Goal: Task Accomplishment & Management: Use online tool/utility

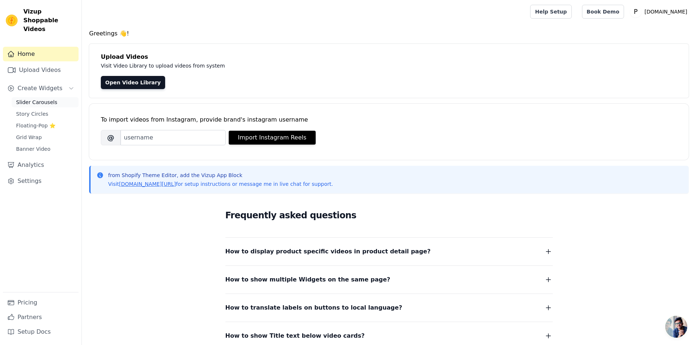
click at [66, 97] on link "Slider Carousels" at bounding box center [45, 102] width 67 height 10
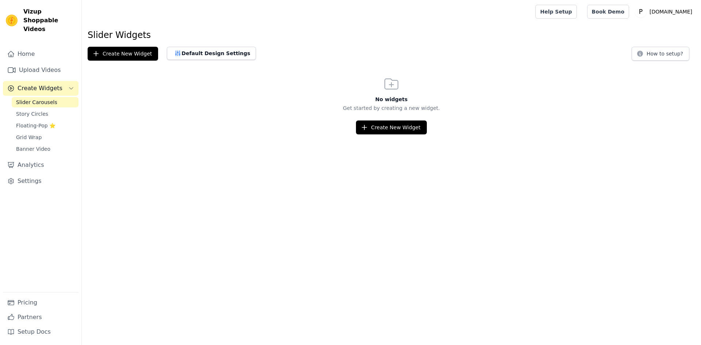
click at [388, 120] on div "No widgets Get started by creating a new widget. Create New Widget" at bounding box center [391, 104] width 619 height 59
click at [391, 131] on button "Create New Widget" at bounding box center [391, 128] width 70 height 14
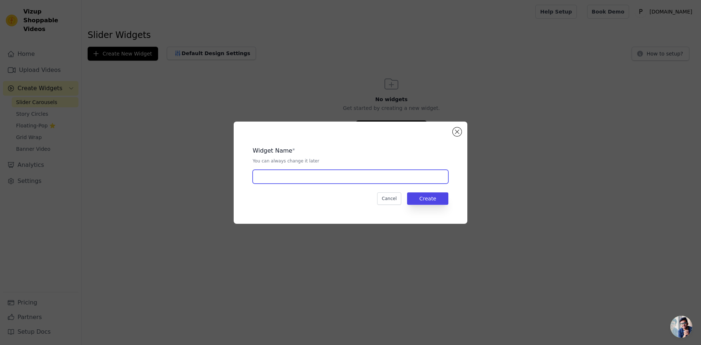
drag, startPoint x: 294, startPoint y: 172, endPoint x: 311, endPoint y: 180, distance: 18.6
click at [294, 172] on input "text" at bounding box center [351, 177] width 196 height 14
type input "f"
click at [430, 193] on button "Create" at bounding box center [427, 198] width 41 height 12
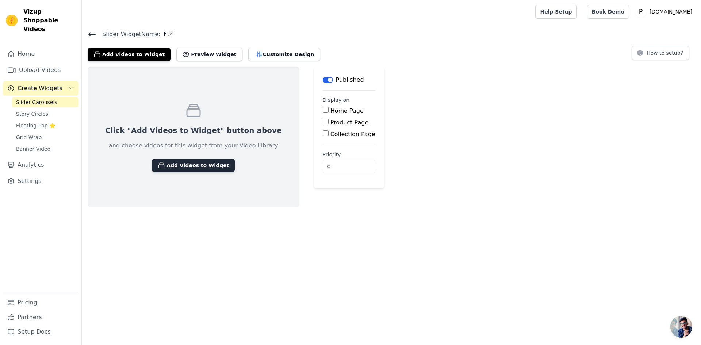
click at [214, 163] on button "Add Videos to Widget" at bounding box center [193, 165] width 83 height 13
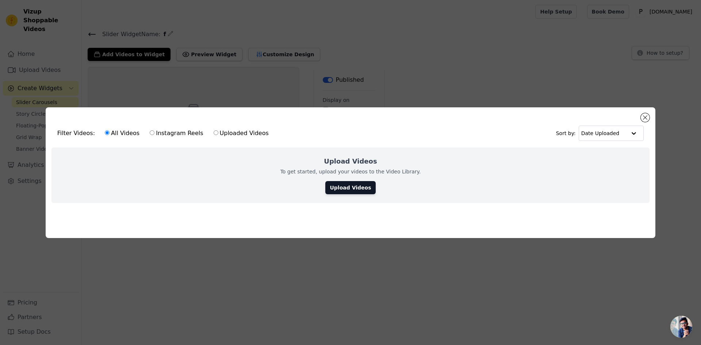
click at [182, 135] on label "Instagram Reels" at bounding box center [176, 133] width 54 height 9
click at [155, 135] on input "Instagram Reels" at bounding box center [152, 132] width 5 height 5
radio input "true"
click at [157, 129] on label "Instagram Reels" at bounding box center [176, 133] width 54 height 9
click at [155, 130] on input "Instagram Reels" at bounding box center [152, 132] width 5 height 5
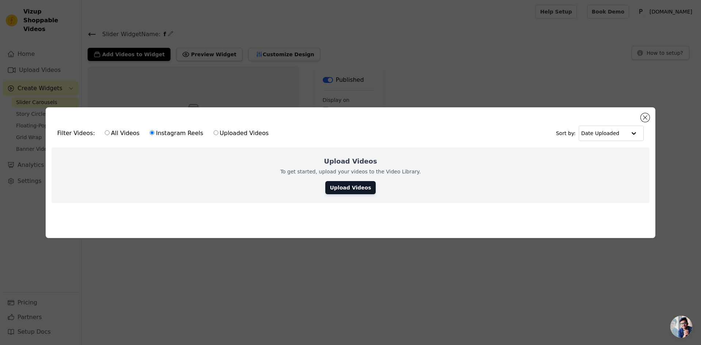
click at [348, 183] on link "Upload Videos" at bounding box center [350, 187] width 50 height 13
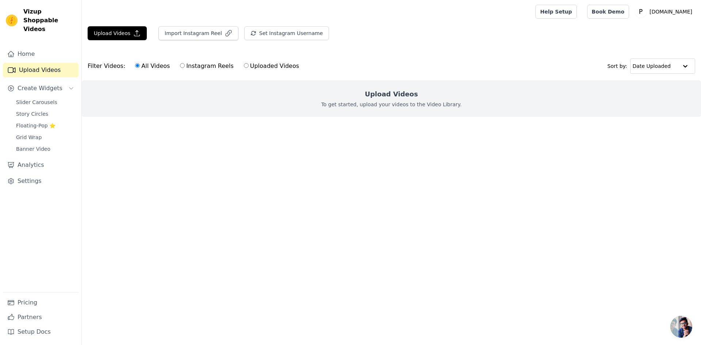
click at [193, 43] on div "Import Instagram Reel" at bounding box center [196, 36] width 86 height 20
click at [193, 38] on button "Import Instagram Reel" at bounding box center [199, 33] width 80 height 14
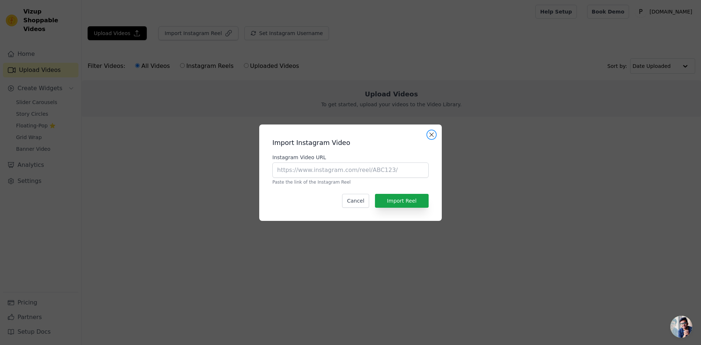
click at [431, 133] on button "Close modal" at bounding box center [431, 134] width 9 height 9
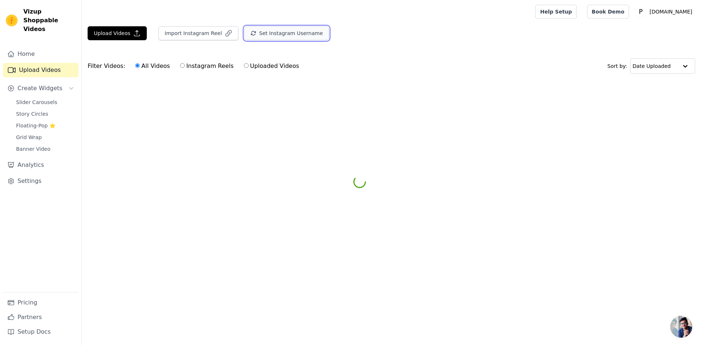
click at [254, 31] on button "Set Instagram Username" at bounding box center [286, 33] width 85 height 14
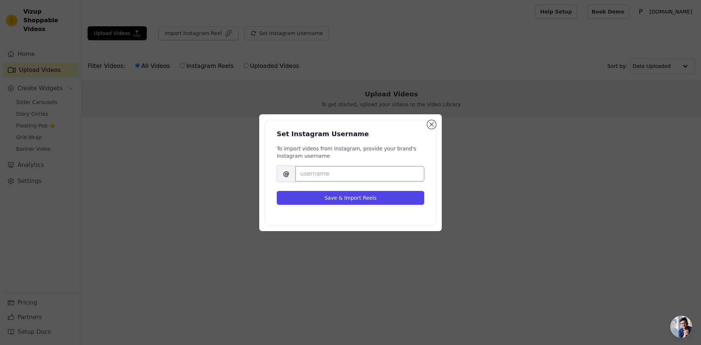
click at [322, 169] on input "Brand's Instagram Username" at bounding box center [359, 173] width 129 height 15
type input "dropshippping.products"
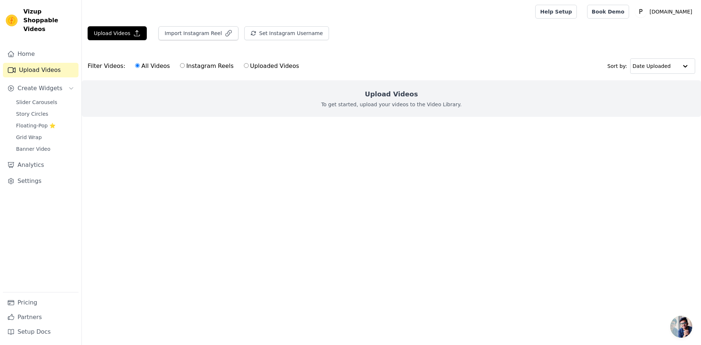
click at [191, 65] on label "Instagram Reels" at bounding box center [207, 65] width 54 height 9
click at [185, 65] on input "Instagram Reels" at bounding box center [182, 65] width 5 height 5
radio input "true"
click at [282, 72] on div "All Videos Instagram Reels Uploaded Videos" at bounding box center [217, 66] width 172 height 17
click at [281, 72] on div "All Videos Instagram Reels Uploaded Videos" at bounding box center [217, 66] width 172 height 17
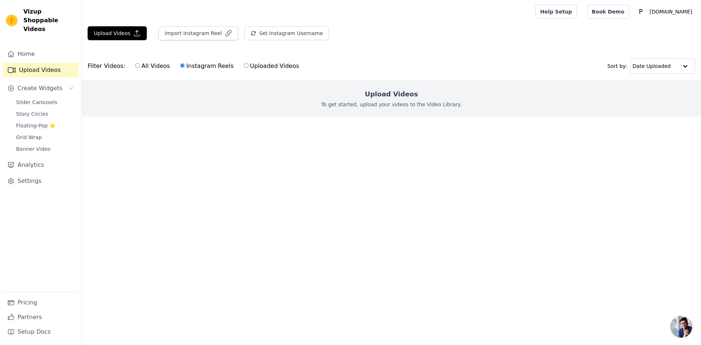
drag, startPoint x: 140, startPoint y: 59, endPoint x: 141, endPoint y: 66, distance: 7.2
click at [140, 59] on div "All Videos Instagram Reels Uploaded Videos" at bounding box center [217, 66] width 172 height 17
click at [141, 69] on label "All Videos" at bounding box center [152, 65] width 35 height 9
click at [140, 68] on input "All Videos" at bounding box center [137, 65] width 5 height 5
radio input "true"
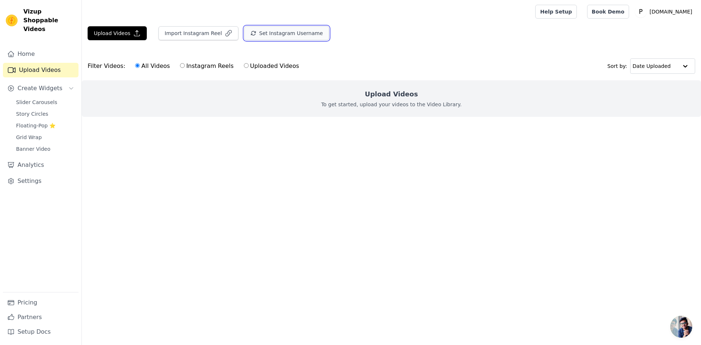
click at [296, 28] on button "Set Instagram Username" at bounding box center [286, 33] width 85 height 14
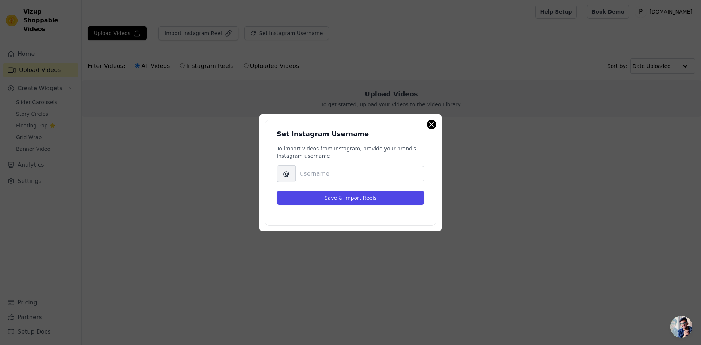
drag, startPoint x: 427, startPoint y: 127, endPoint x: 430, endPoint y: 125, distance: 4.0
click at [428, 125] on div "Set Instagram Username To import videos from Instagram, provide your brand's In…" at bounding box center [350, 172] width 183 height 117
click at [431, 126] on button "Close modal" at bounding box center [431, 124] width 9 height 9
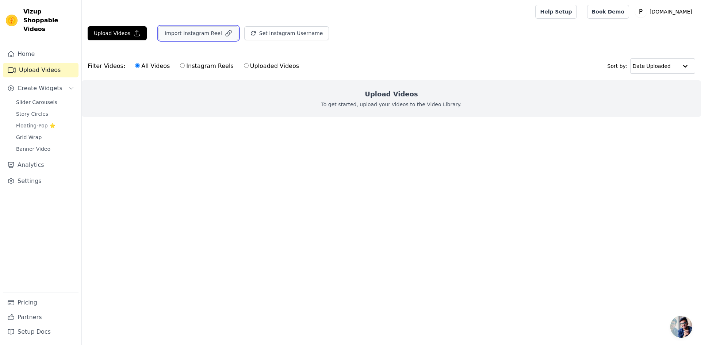
click at [178, 37] on button "Import Instagram Reel" at bounding box center [199, 33] width 80 height 14
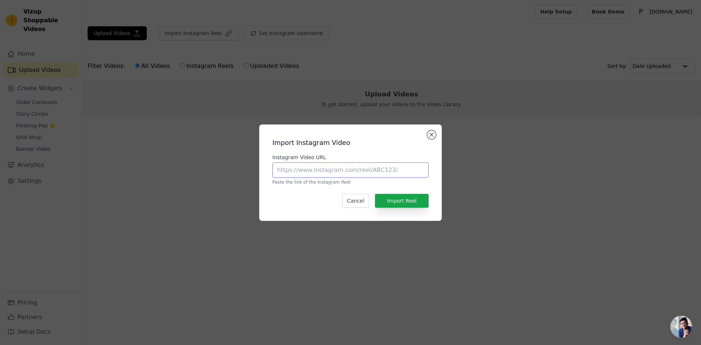
click at [333, 169] on input "Instagram Video URL" at bounding box center [350, 170] width 156 height 15
click at [434, 134] on button "Close modal" at bounding box center [431, 134] width 9 height 9
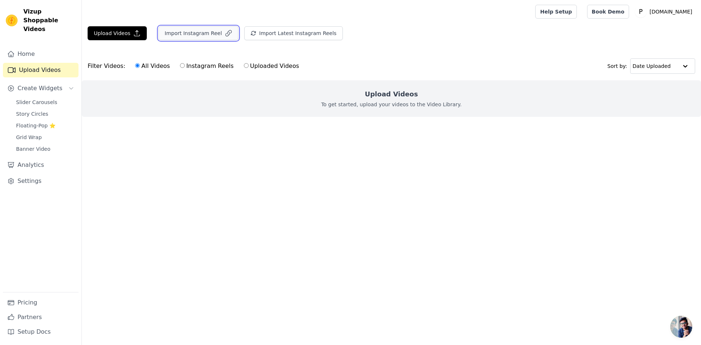
click at [183, 28] on button "Import Instagram Reel" at bounding box center [199, 33] width 80 height 14
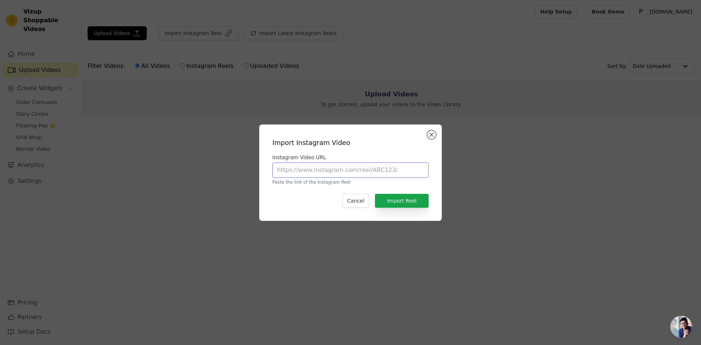
click at [333, 171] on input "Instagram Video URL" at bounding box center [350, 170] width 156 height 15
paste input "[URL][DOMAIN_NAME]"
type input "[URL][DOMAIN_NAME]"
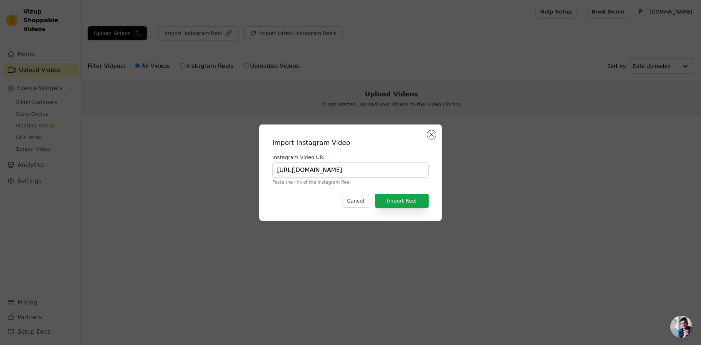
click at [412, 193] on div "Import Instagram Video Instagram Video URL [URL][DOMAIN_NAME] Paste the link of…" at bounding box center [350, 172] width 171 height 85
click at [412, 196] on button "Import Reel" at bounding box center [402, 201] width 54 height 14
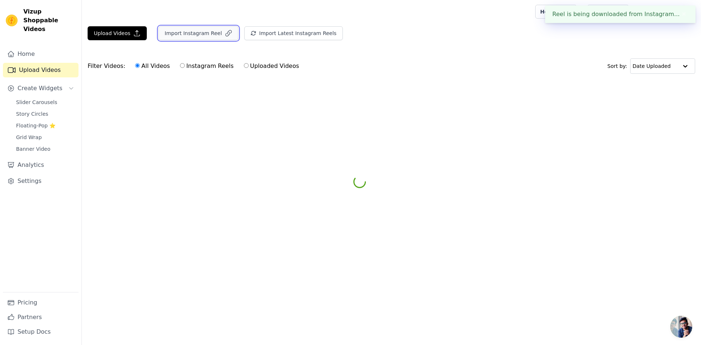
click at [196, 31] on button "Import Instagram Reel" at bounding box center [199, 33] width 80 height 14
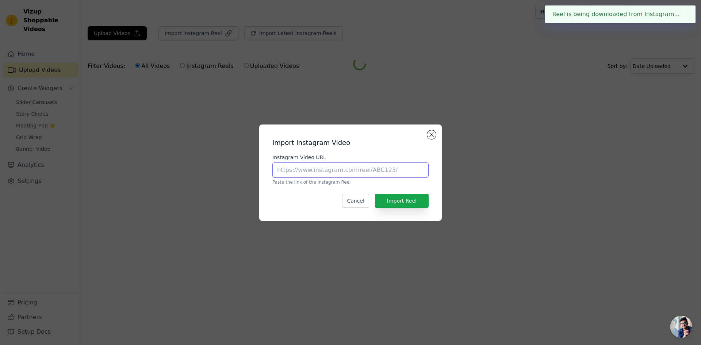
click at [322, 173] on input "Instagram Video URL" at bounding box center [350, 170] width 156 height 15
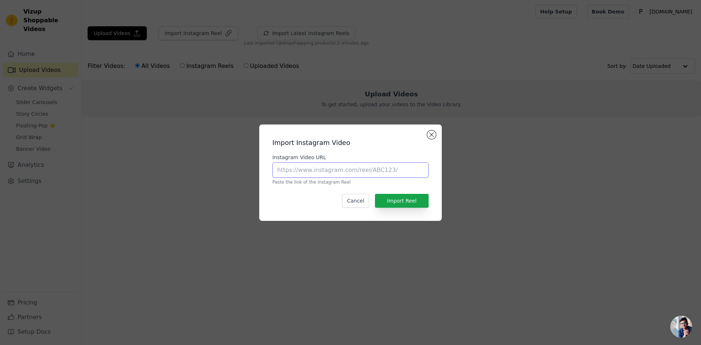
paste input "[URL][DOMAIN_NAME]"
type input "[URL][DOMAIN_NAME]"
click at [393, 202] on button "Import Reel" at bounding box center [402, 201] width 54 height 14
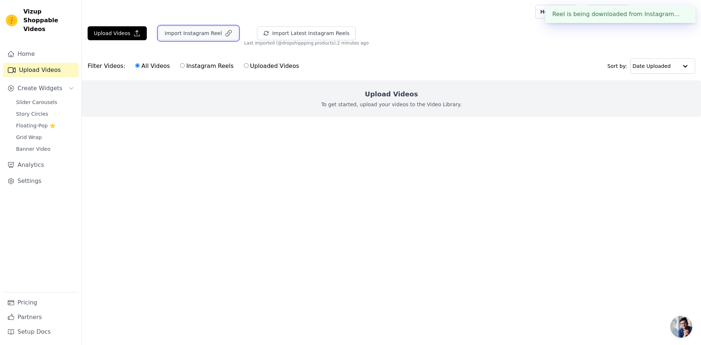
click at [215, 36] on button "Import Instagram Reel" at bounding box center [199, 33] width 80 height 14
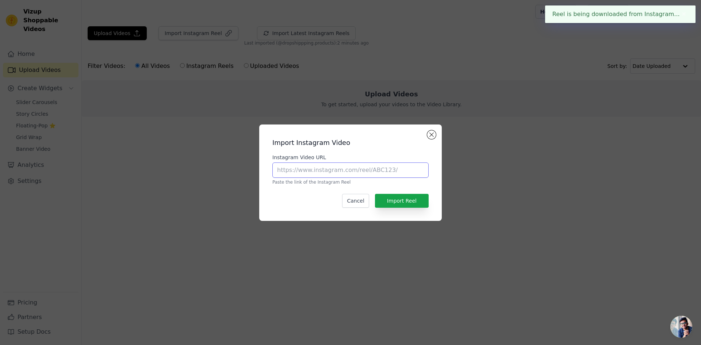
click at [335, 175] on input "Instagram Video URL" at bounding box center [350, 170] width 156 height 15
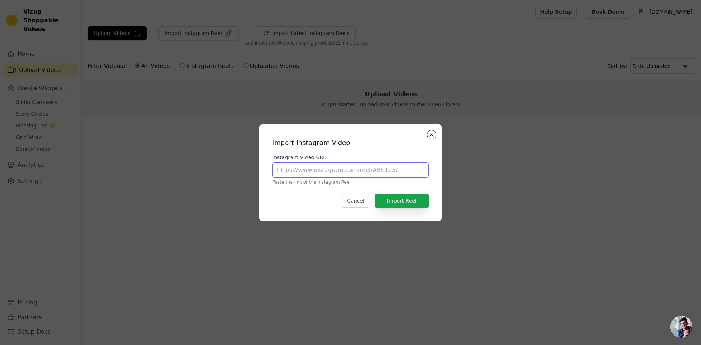
paste input "[URL][DOMAIN_NAME]"
type input "[URL][DOMAIN_NAME]"
click at [402, 202] on button "Import Reel" at bounding box center [402, 201] width 54 height 14
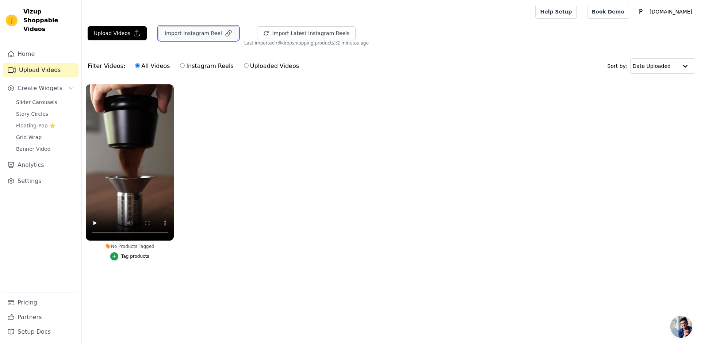
click at [209, 34] on button "Import Instagram Reel" at bounding box center [199, 33] width 80 height 14
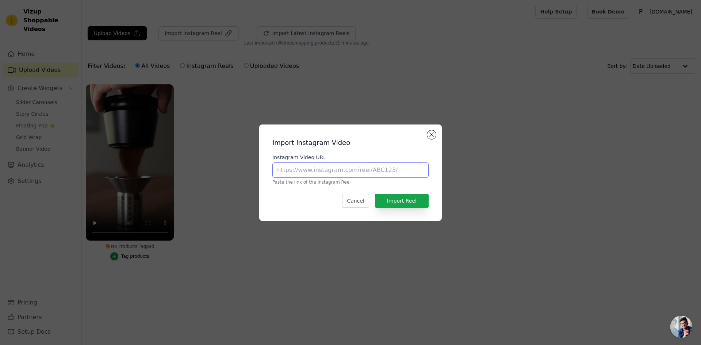
click at [320, 177] on input "Instagram Video URL" at bounding box center [350, 170] width 156 height 15
paste input "[URL][DOMAIN_NAME]"
type input "[URL][DOMAIN_NAME]"
click at [395, 205] on button "Import Reel" at bounding box center [402, 201] width 54 height 14
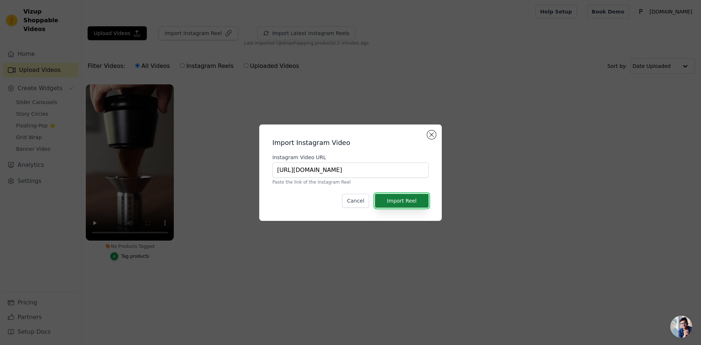
scroll to position [0, 0]
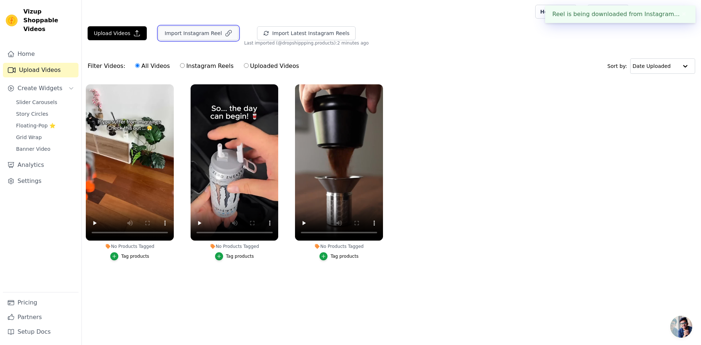
drag, startPoint x: 214, startPoint y: 33, endPoint x: 188, endPoint y: 36, distance: 25.8
click at [188, 36] on button "Import Instagram Reel" at bounding box center [199, 33] width 80 height 14
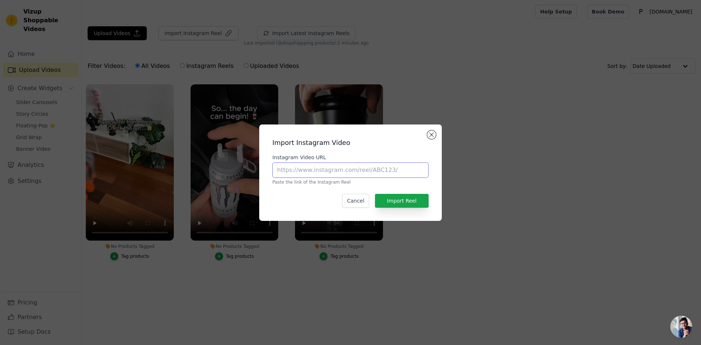
click at [332, 166] on input "Instagram Video URL" at bounding box center [350, 170] width 156 height 15
paste input "[URL][DOMAIN_NAME]"
type input "[URL][DOMAIN_NAME]"
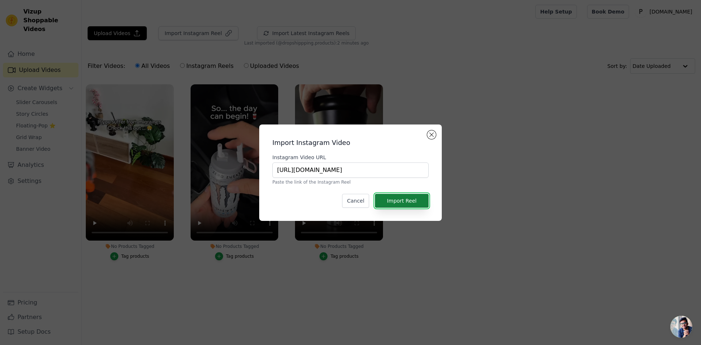
click at [404, 203] on button "Import Reel" at bounding box center [402, 201] width 54 height 14
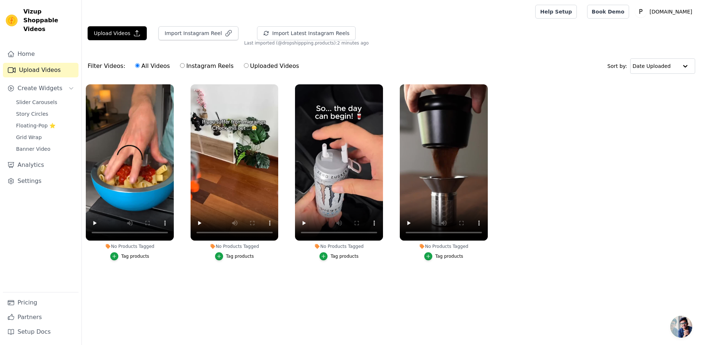
click at [180, 66] on input "Instagram Reels" at bounding box center [182, 65] width 5 height 5
radio input "true"
click at [149, 68] on label "All Videos" at bounding box center [152, 65] width 35 height 9
click at [140, 68] on input "All Videos" at bounding box center [137, 65] width 5 height 5
radio input "true"
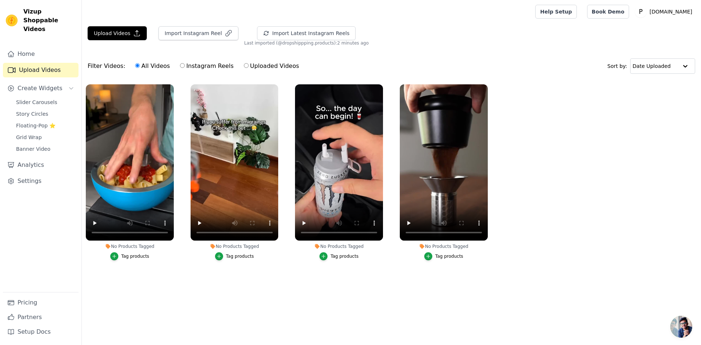
click at [244, 68] on input "Uploaded Videos" at bounding box center [246, 65] width 5 height 5
radio input "true"
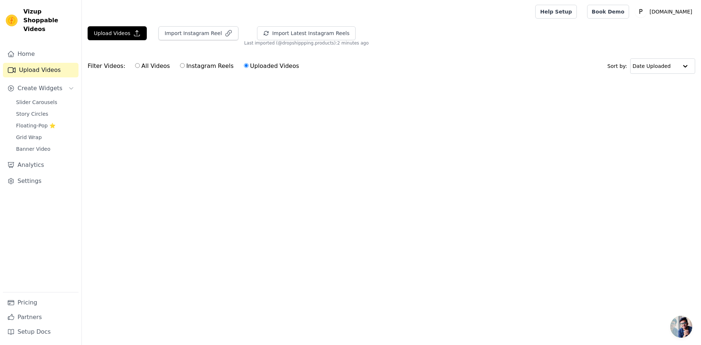
click at [131, 65] on div "All Videos Instagram Reels Uploaded Videos" at bounding box center [217, 66] width 172 height 17
click at [135, 67] on input "All Videos" at bounding box center [137, 65] width 5 height 5
radio input "true"
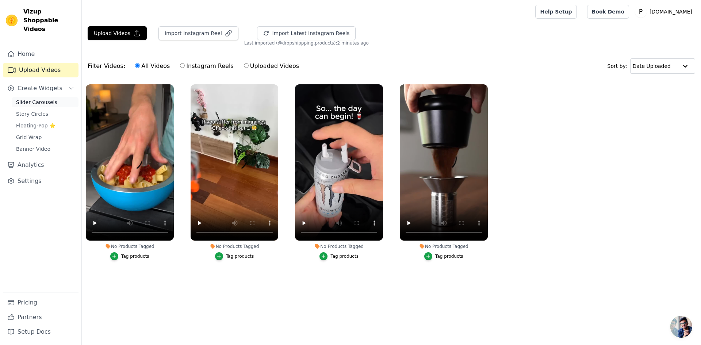
click at [28, 99] on span "Slider Carousels" at bounding box center [36, 102] width 41 height 7
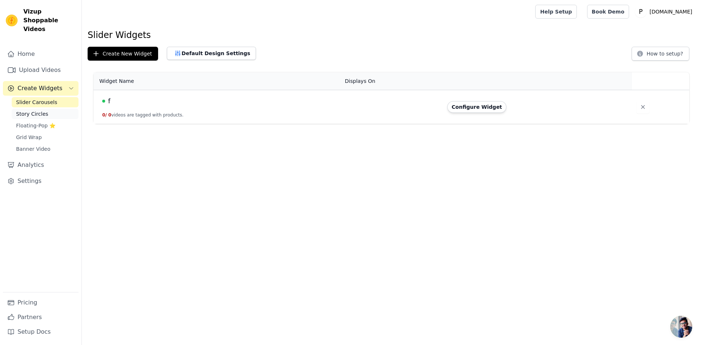
click at [38, 110] on span "Story Circles" at bounding box center [32, 113] width 32 height 7
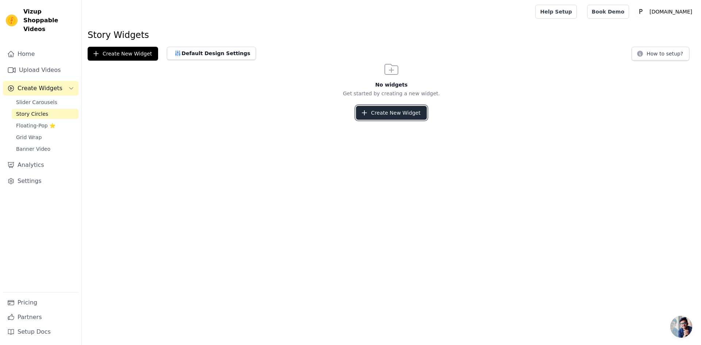
click at [418, 112] on button "Create New Widget" at bounding box center [391, 113] width 70 height 14
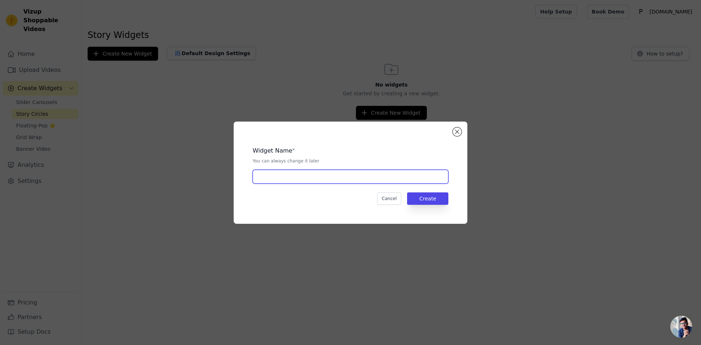
click at [333, 177] on input "text" at bounding box center [351, 177] width 196 height 14
type input "d"
click at [439, 195] on button "Create" at bounding box center [427, 198] width 41 height 12
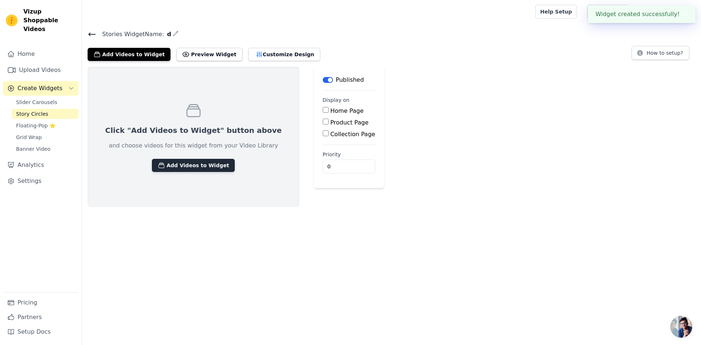
click at [177, 169] on button "Add Videos to Widget" at bounding box center [193, 165] width 83 height 13
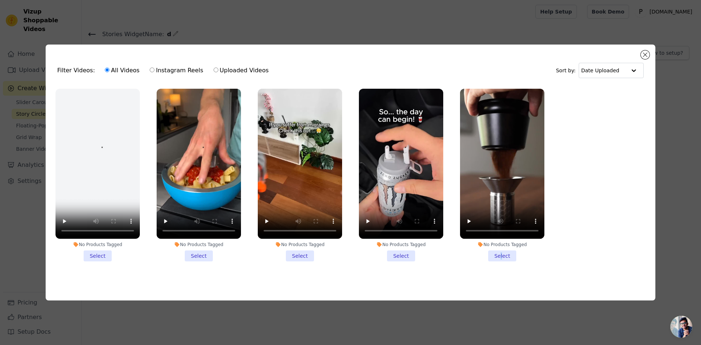
click at [502, 252] on li "No Products Tagged Select" at bounding box center [502, 175] width 84 height 173
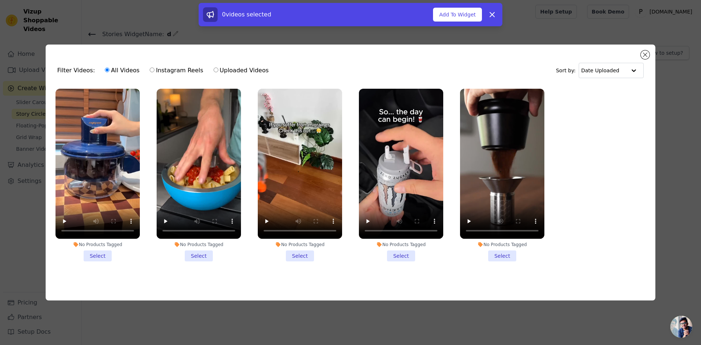
click at [408, 258] on li "No Products Tagged Select" at bounding box center [401, 175] width 84 height 173
click at [0, 0] on input "No Products Tagged Select" at bounding box center [0, 0] width 0 height 0
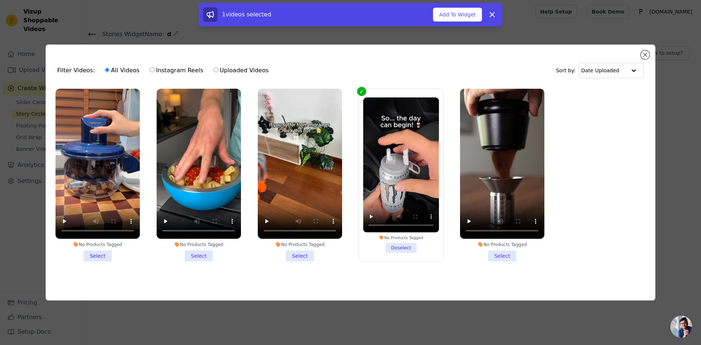
drag, startPoint x: 313, startPoint y: 256, endPoint x: 300, endPoint y: 253, distance: 13.8
click at [307, 255] on li "No Products Tagged Select" at bounding box center [300, 175] width 84 height 173
click at [0, 0] on input "No Products Tagged Select" at bounding box center [0, 0] width 0 height 0
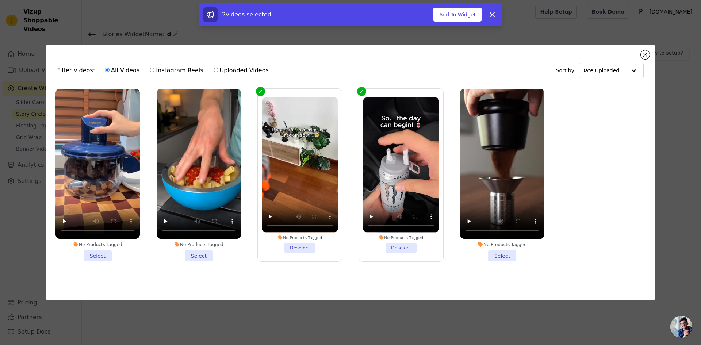
click at [491, 255] on li "No Products Tagged Select" at bounding box center [502, 175] width 84 height 173
click at [0, 0] on input "No Products Tagged Select" at bounding box center [0, 0] width 0 height 0
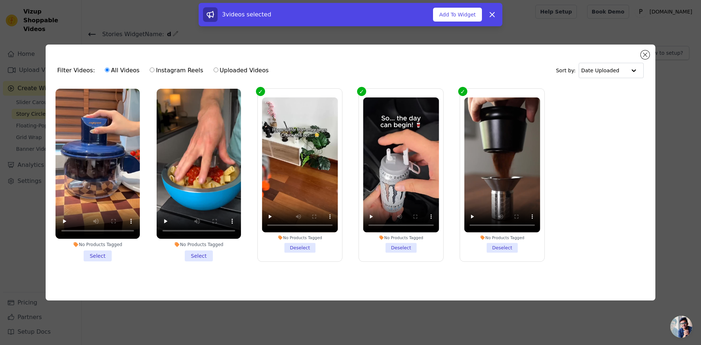
click at [215, 257] on li "No Products Tagged Select" at bounding box center [199, 175] width 84 height 173
click at [0, 0] on input "No Products Tagged Select" at bounding box center [0, 0] width 0 height 0
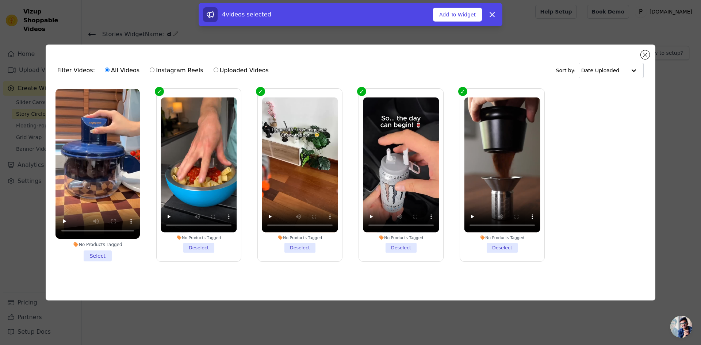
click at [125, 255] on li "No Products Tagged Select" at bounding box center [98, 175] width 84 height 173
click at [0, 0] on input "No Products Tagged Select" at bounding box center [0, 0] width 0 height 0
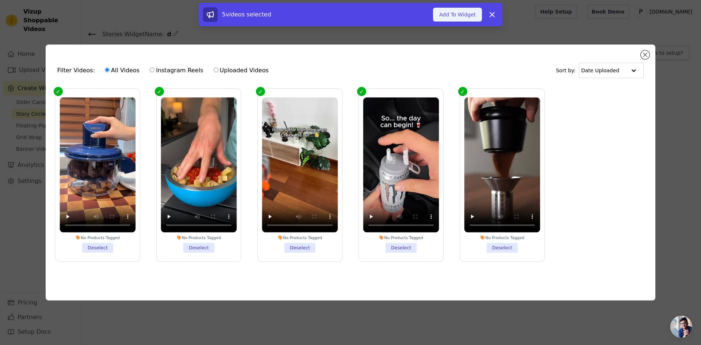
click at [461, 18] on button "Add To Widget" at bounding box center [457, 15] width 49 height 14
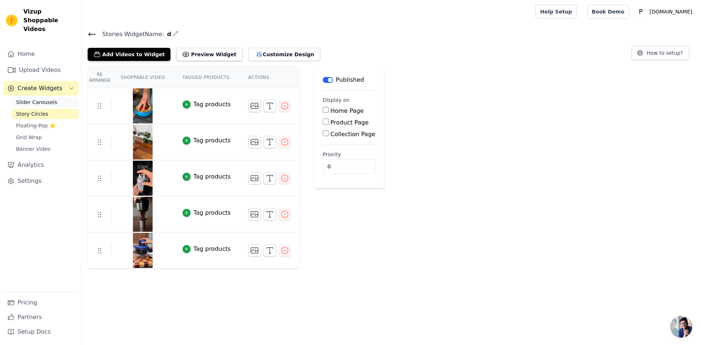
click at [43, 99] on span "Slider Carousels" at bounding box center [36, 102] width 41 height 7
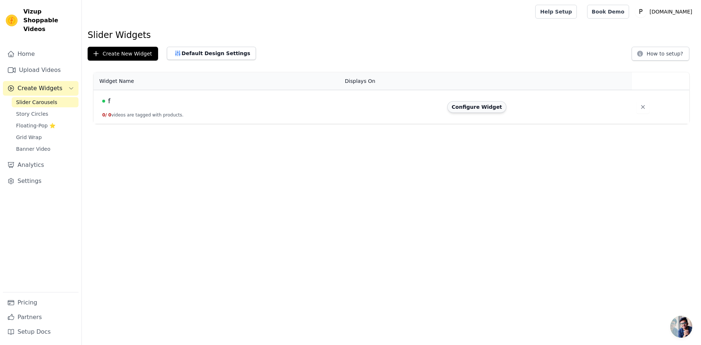
click at [483, 107] on button "Configure Widget" at bounding box center [476, 107] width 59 height 12
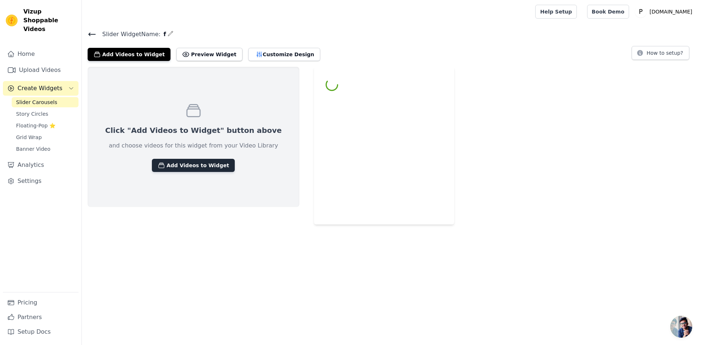
click at [158, 167] on icon "button" at bounding box center [161, 165] width 7 height 7
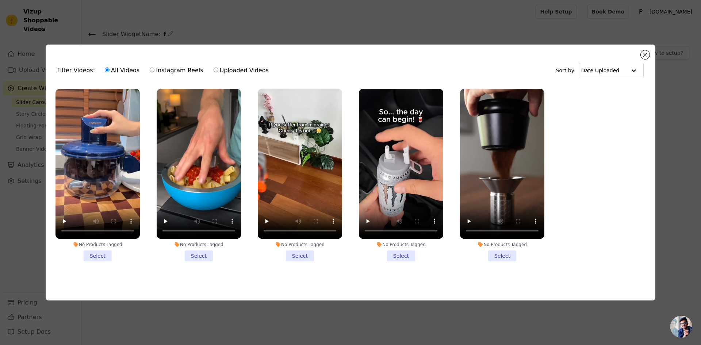
click at [106, 253] on li "No Products Tagged Select" at bounding box center [98, 175] width 84 height 173
click at [0, 0] on input "No Products Tagged Select" at bounding box center [0, 0] width 0 height 0
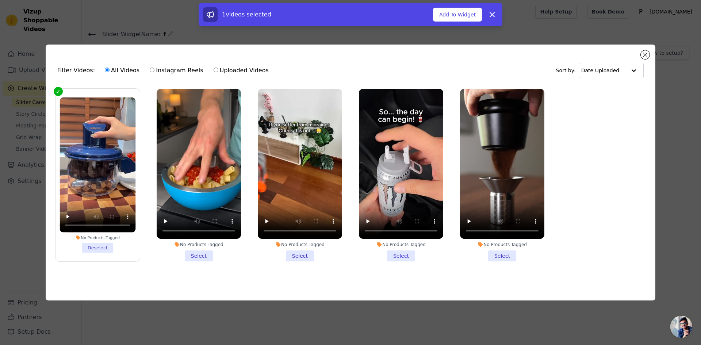
click at [205, 248] on li "No Products Tagged Select" at bounding box center [199, 175] width 84 height 173
click at [304, 254] on li "No Products Tagged Select" at bounding box center [300, 175] width 84 height 173
click at [0, 0] on input "No Products Tagged Select" at bounding box center [0, 0] width 0 height 0
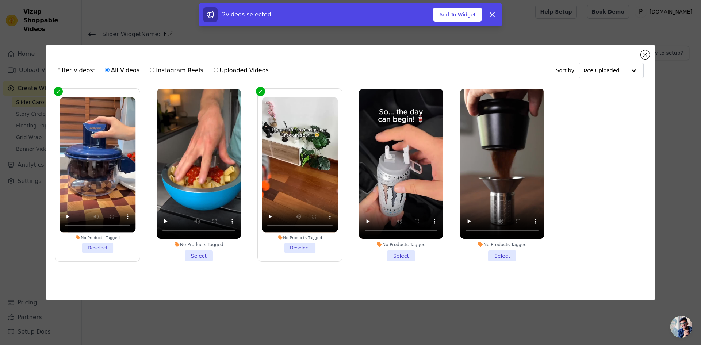
click at [418, 257] on li "No Products Tagged Select" at bounding box center [401, 175] width 84 height 173
click at [0, 0] on input "No Products Tagged Select" at bounding box center [0, 0] width 0 height 0
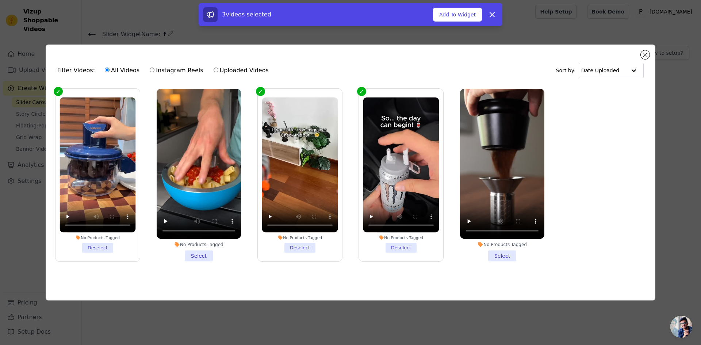
click at [550, 252] on ul "No Products Tagged Deselect No Products Tagged Select No Products Tagged Desele…" at bounding box center [351, 181] width 598 height 192
click at [516, 257] on li "No Products Tagged Select" at bounding box center [502, 175] width 84 height 173
click at [0, 0] on input "No Products Tagged Select" at bounding box center [0, 0] width 0 height 0
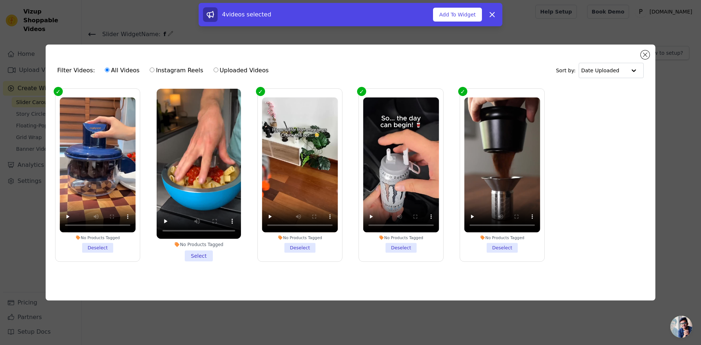
click at [210, 248] on li "No Products Tagged Select" at bounding box center [199, 175] width 84 height 173
click at [0, 0] on input "No Products Tagged Select" at bounding box center [0, 0] width 0 height 0
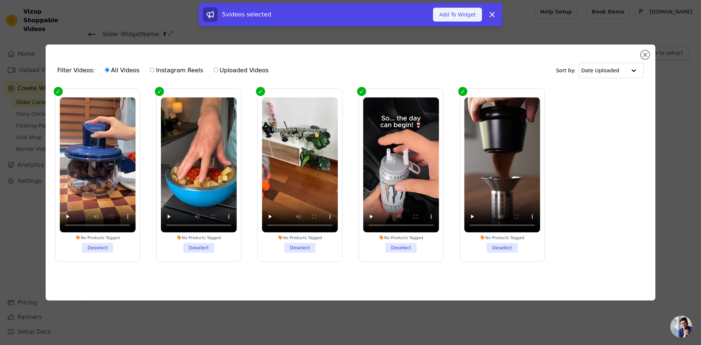
click at [439, 18] on button "Add To Widget" at bounding box center [457, 15] width 49 height 14
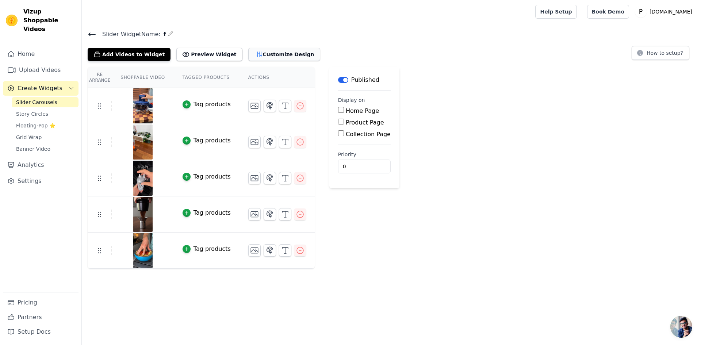
click at [261, 58] on button "Customize Design" at bounding box center [284, 54] width 72 height 13
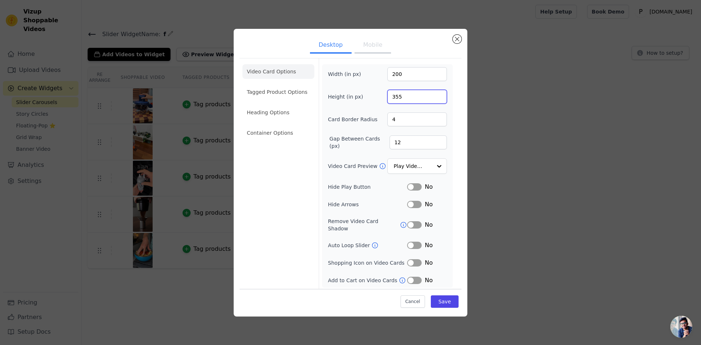
click at [409, 96] on input "355" at bounding box center [418, 97] width 60 height 14
type input "300"
click at [442, 298] on button "Save" at bounding box center [445, 301] width 28 height 12
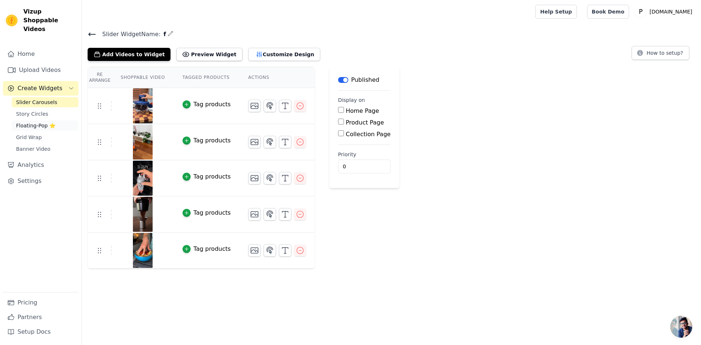
click at [38, 121] on link "Floating-Pop ⭐" at bounding box center [45, 126] width 67 height 10
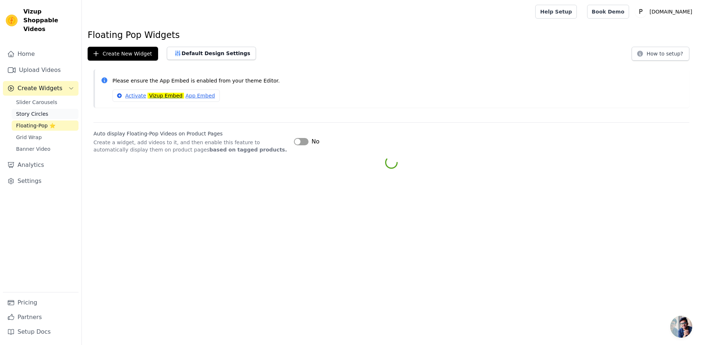
click at [38, 110] on span "Story Circles" at bounding box center [32, 113] width 32 height 7
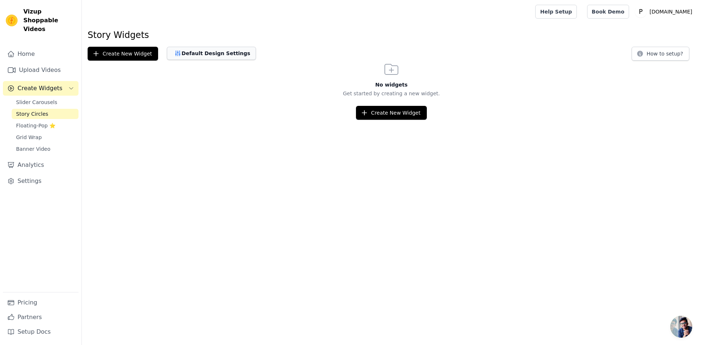
click at [213, 56] on button "Default Design Settings" at bounding box center [211, 53] width 89 height 13
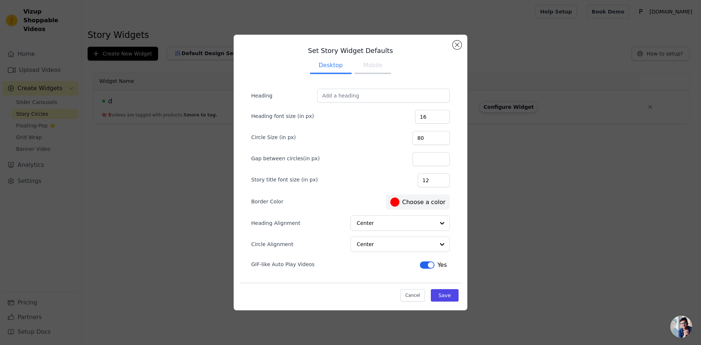
click at [454, 160] on form "Heading Heading font size (in px) 16 Circle Size (in px) 80 Gap between circles…" at bounding box center [350, 180] width 210 height 194
drag, startPoint x: 459, startPoint y: 42, endPoint x: 468, endPoint y: 53, distance: 13.7
click at [460, 42] on button "Close modal" at bounding box center [457, 45] width 9 height 9
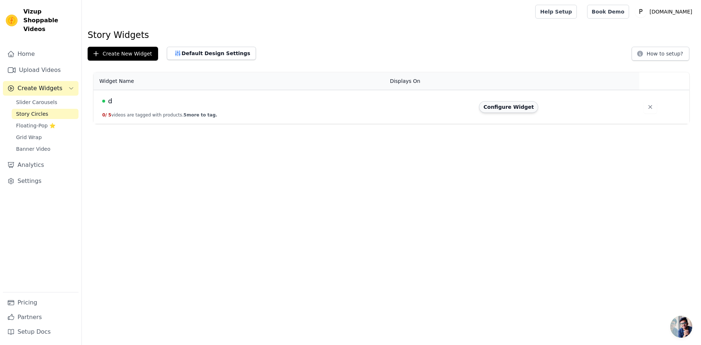
click at [513, 105] on button "Configure Widget" at bounding box center [508, 107] width 59 height 12
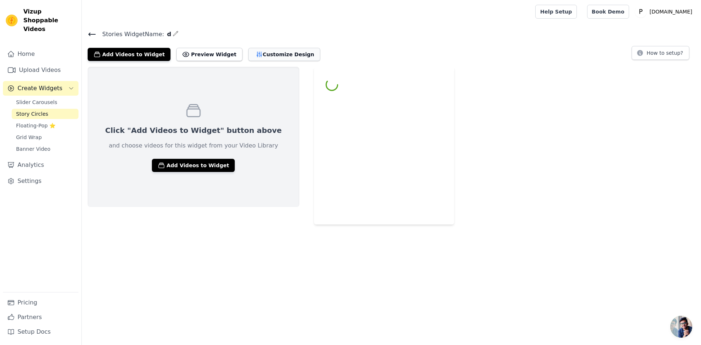
click at [262, 58] on button "Customize Design" at bounding box center [284, 54] width 72 height 13
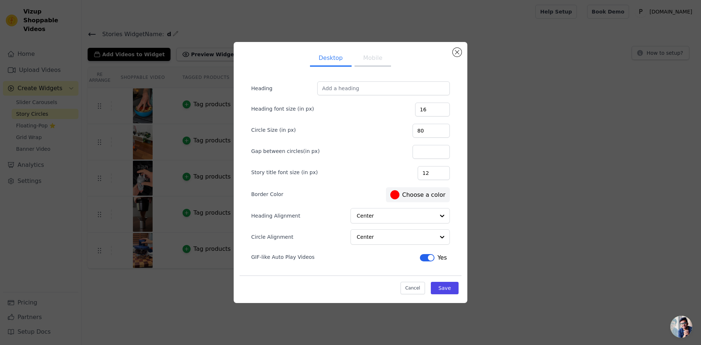
click at [421, 195] on label "#ff0000 Choose a color" at bounding box center [417, 194] width 55 height 9
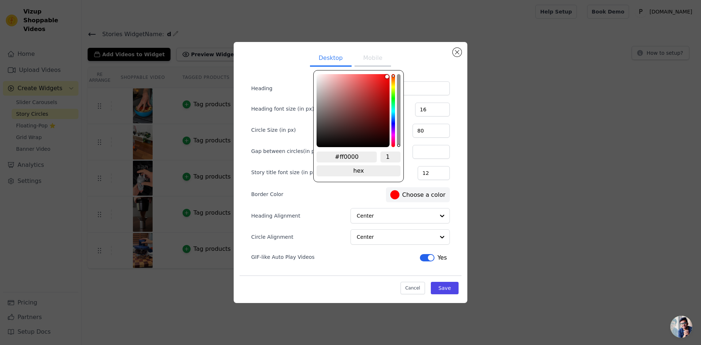
type input "#0011ff"
click at [393, 122] on div "hue channel" at bounding box center [394, 110] width 4 height 73
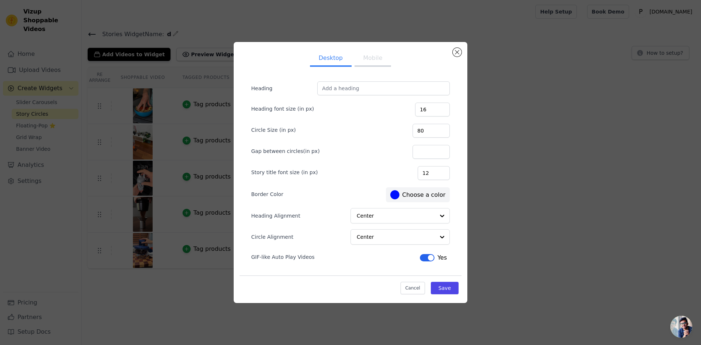
click at [322, 197] on div "Border Color #0011ff Choose a color" at bounding box center [350, 194] width 199 height 16
drag, startPoint x: 371, startPoint y: 56, endPoint x: 366, endPoint y: 51, distance: 6.7
click at [369, 55] on button "Mobile" at bounding box center [373, 59] width 37 height 16
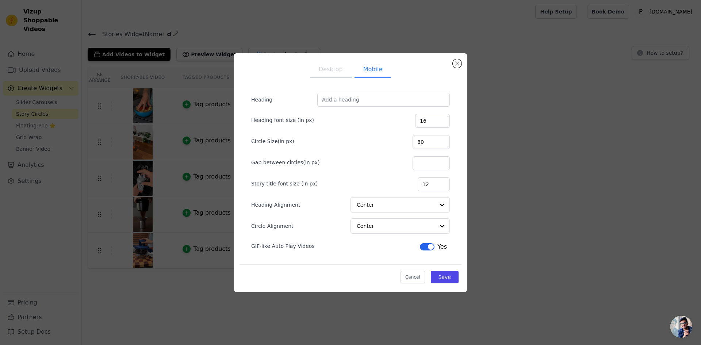
click at [452, 283] on div "Cancel Save" at bounding box center [351, 275] width 222 height 22
click at [449, 282] on button "Save" at bounding box center [445, 277] width 28 height 12
